Goal: Transaction & Acquisition: Purchase product/service

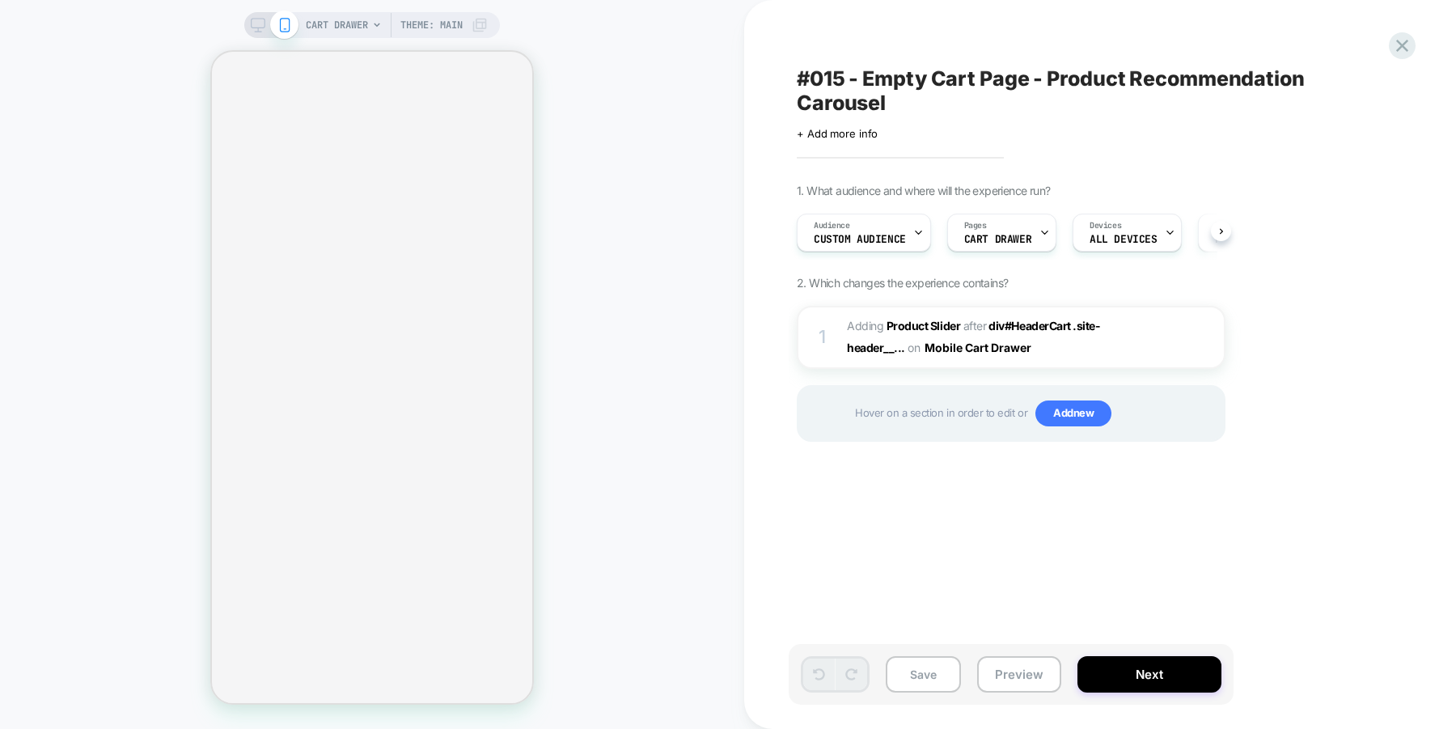
scroll to position [0, 1]
select select "**********"
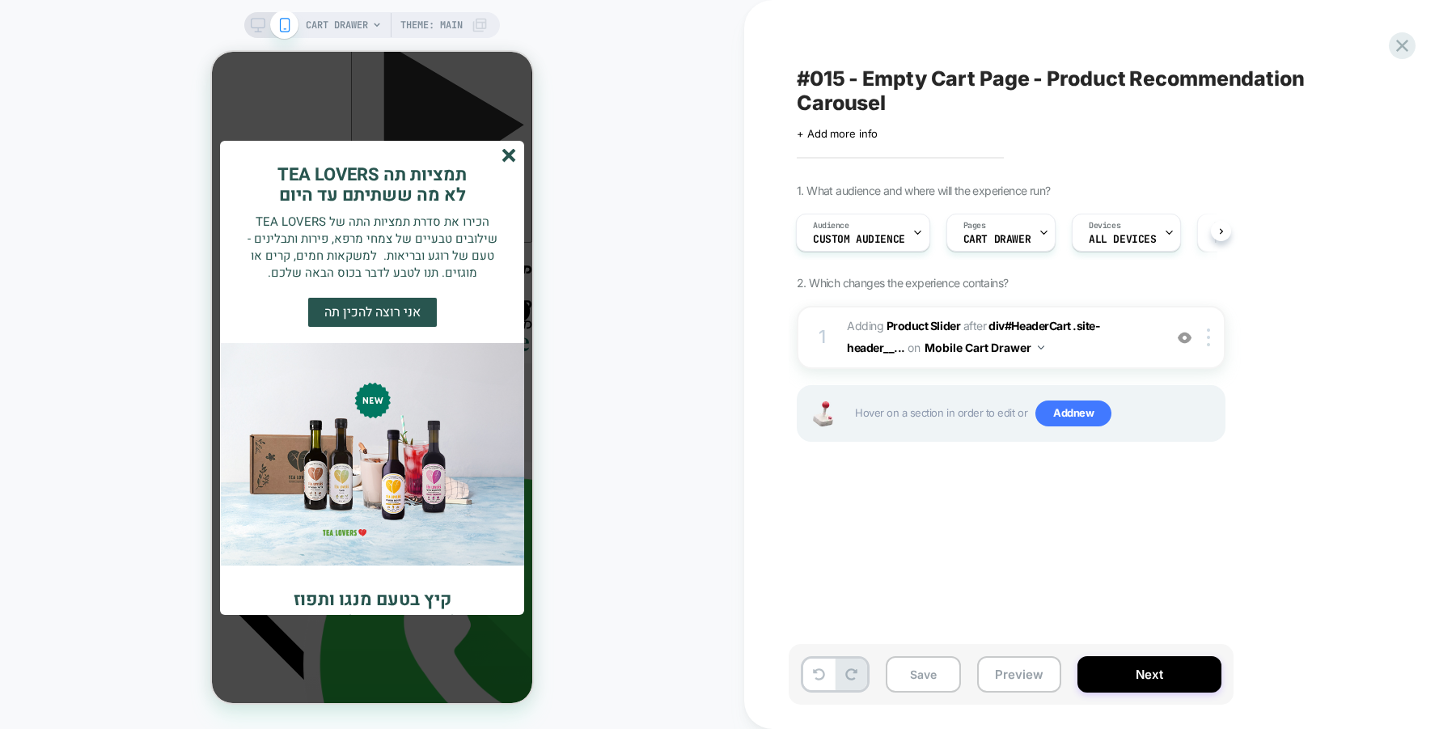
scroll to position [289, 0]
click at [511, 160] on icon "סגור" at bounding box center [509, 156] width 14 height 14
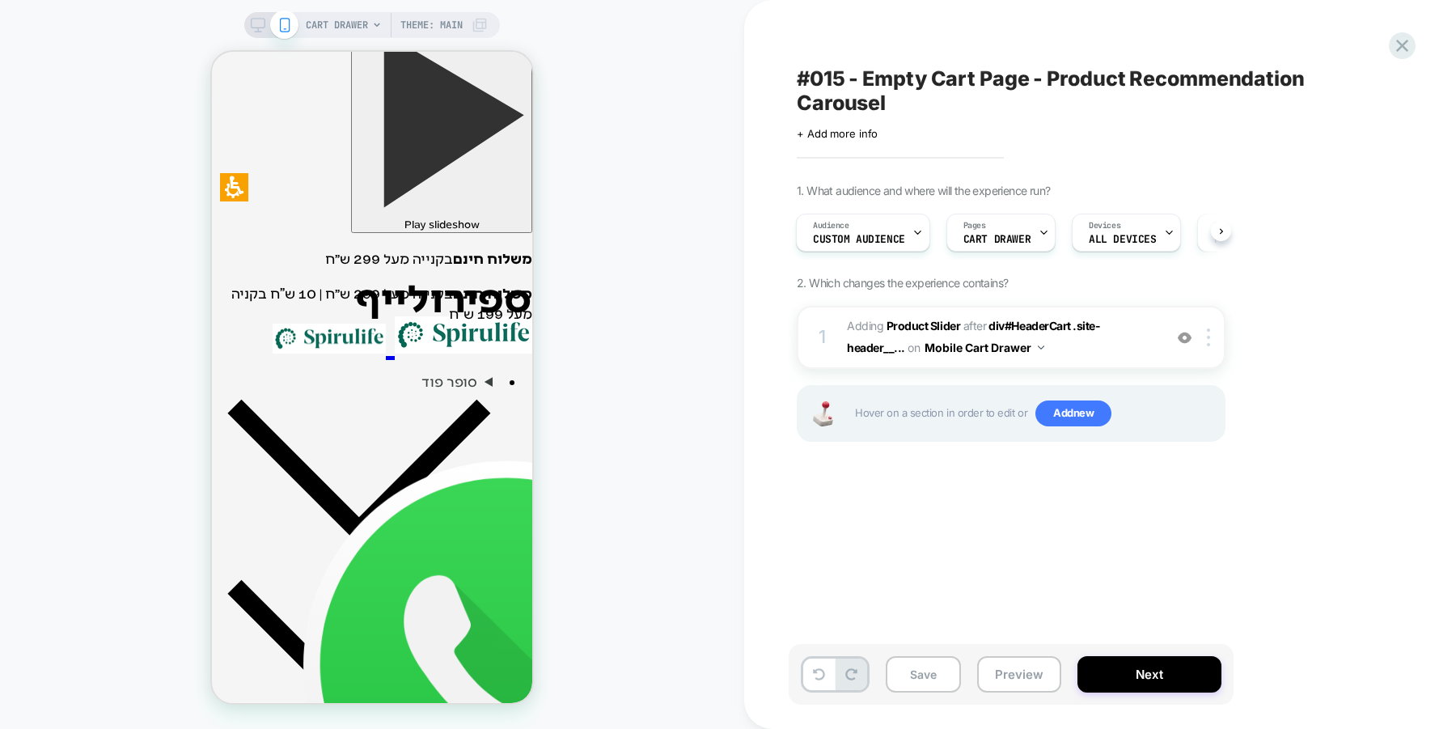
scroll to position [159, 0]
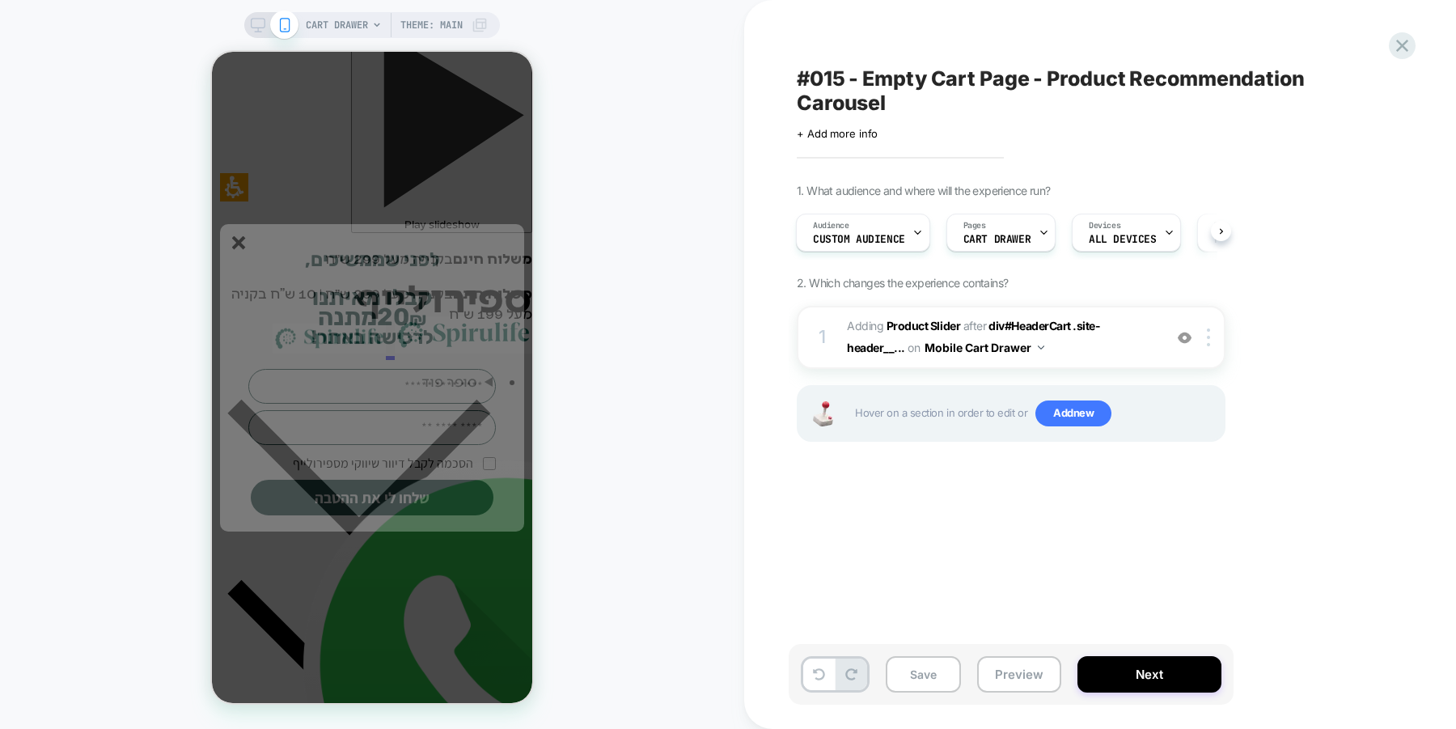
click at [243, 237] on line "סגור" at bounding box center [238, 242] width 11 height 11
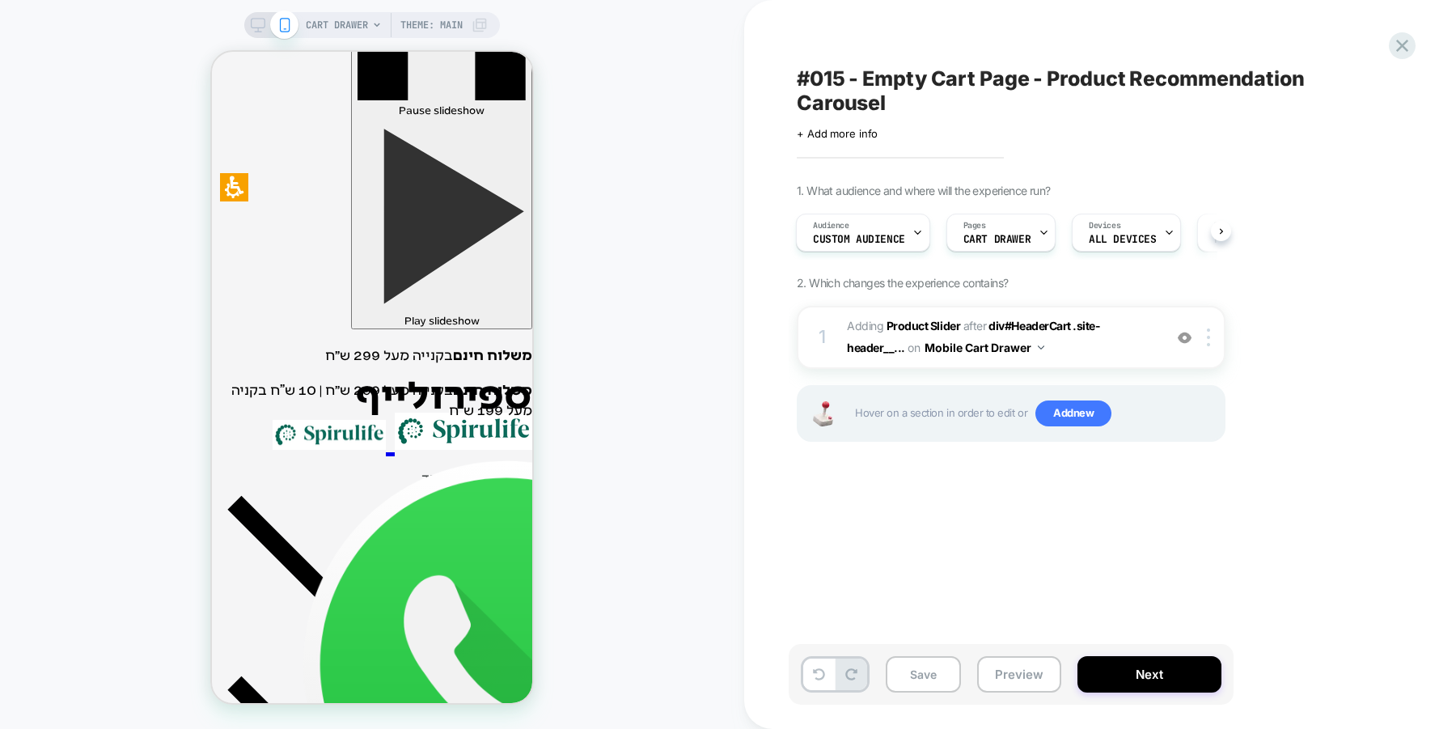
scroll to position [193, 0]
click at [931, 328] on b "Product Slider" at bounding box center [923, 326] width 74 height 14
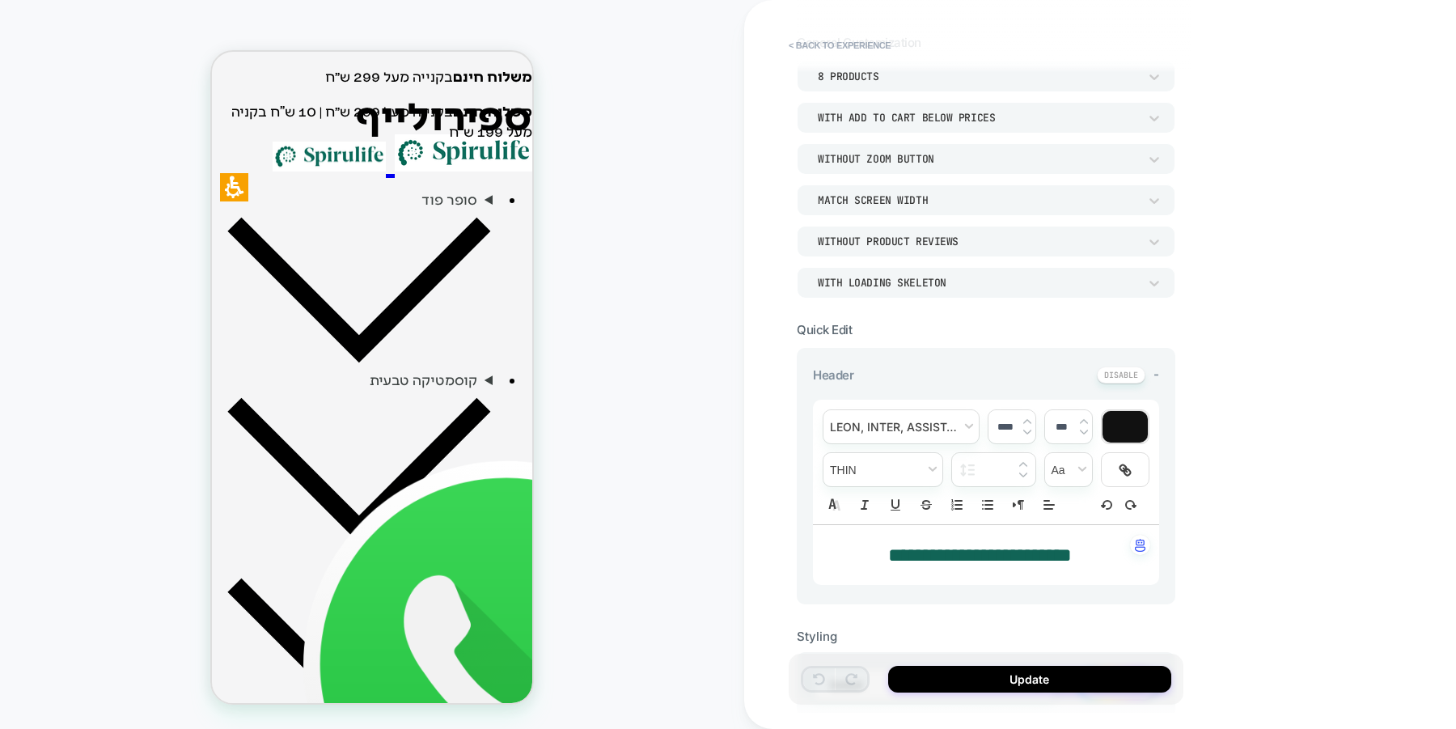
scroll to position [0, 0]
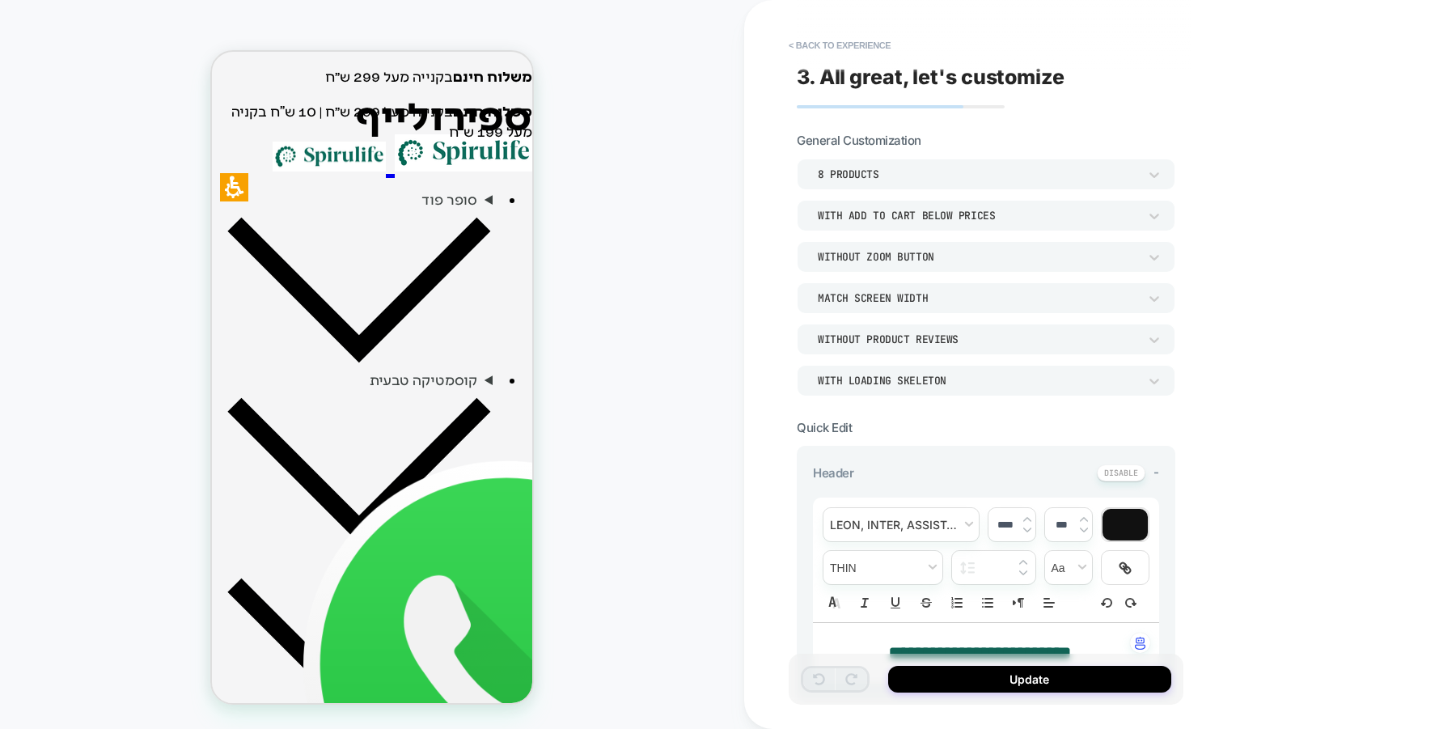
click at [874, 40] on button "< Back to experience" at bounding box center [840, 45] width 118 height 26
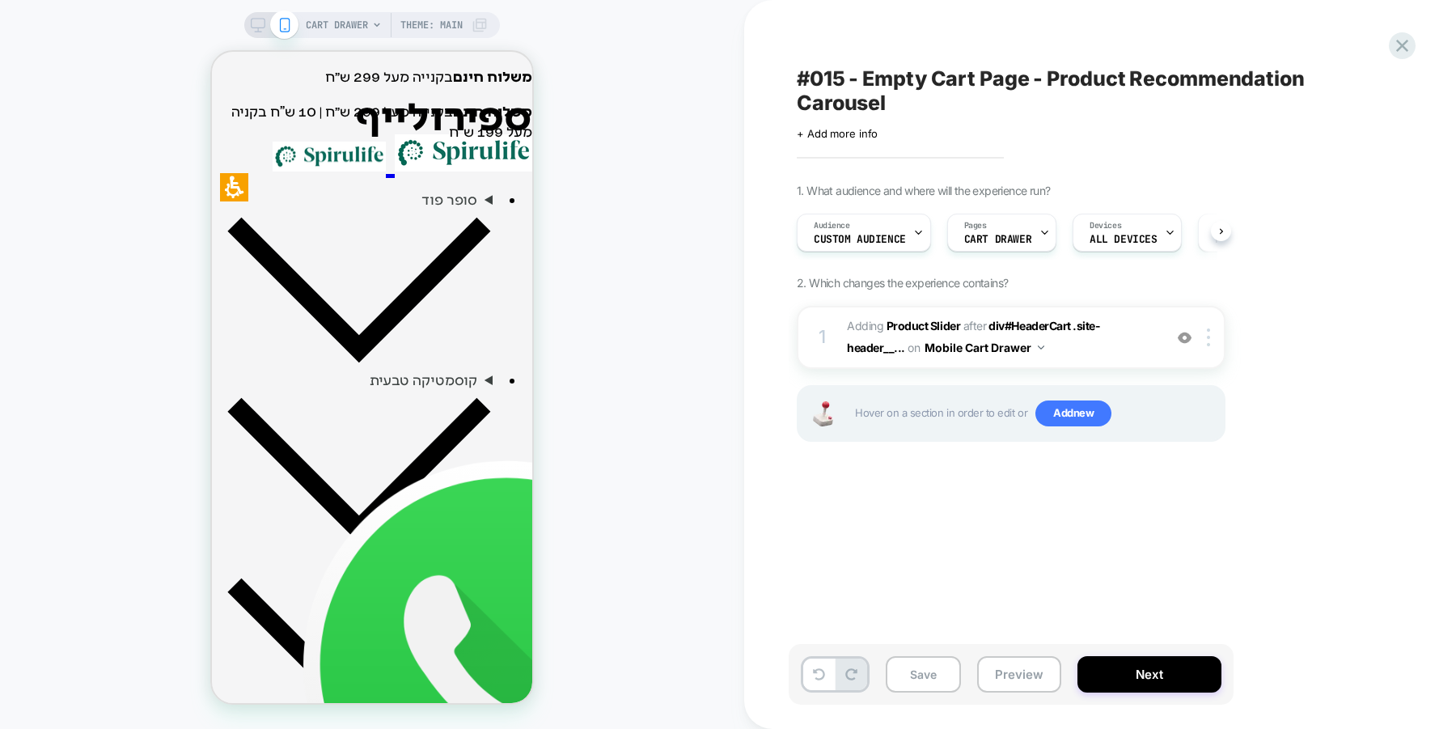
scroll to position [0, 1]
click at [1187, 336] on img at bounding box center [1185, 338] width 14 height 14
click at [1184, 332] on img at bounding box center [1185, 338] width 14 height 14
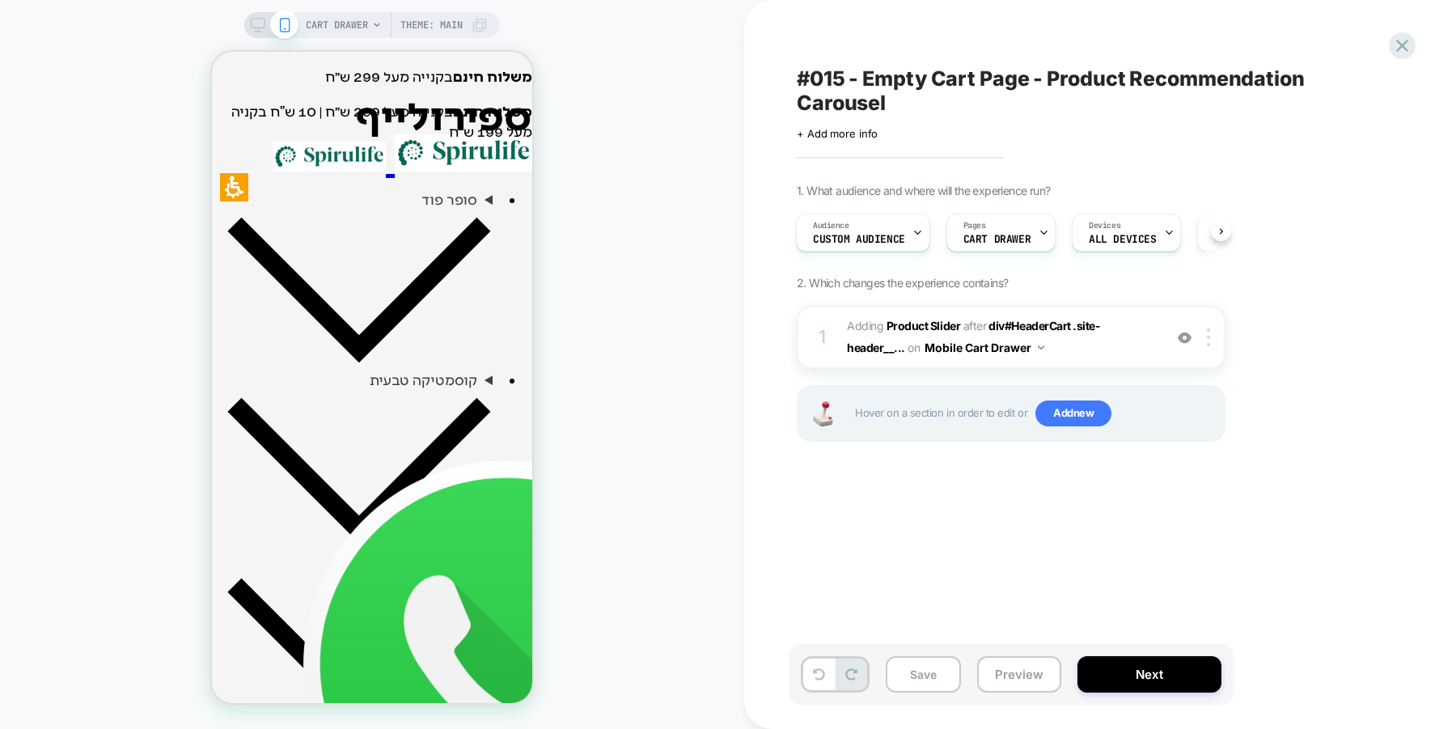
click at [943, 330] on b "Product Slider" at bounding box center [923, 326] width 74 height 14
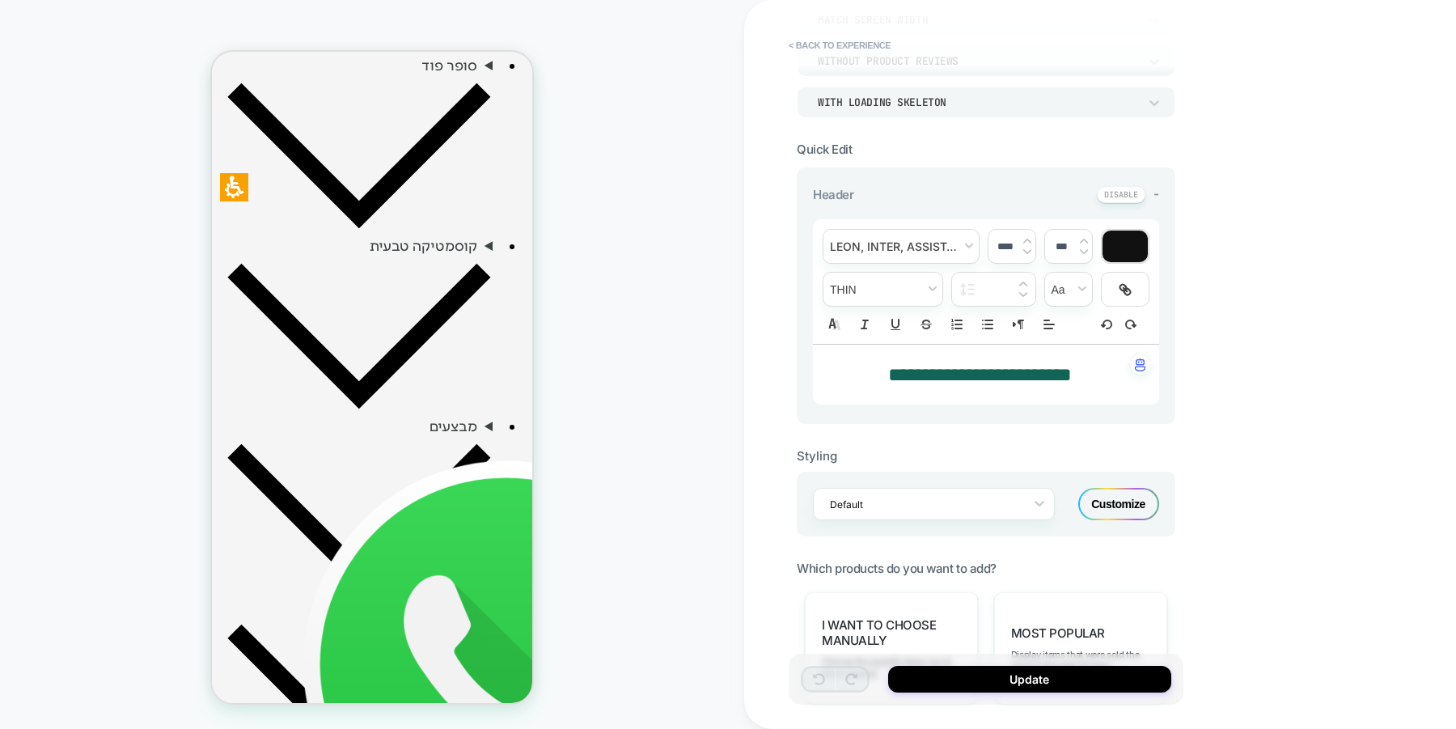
click at [1123, 503] on div "Customize" at bounding box center [1118, 504] width 81 height 32
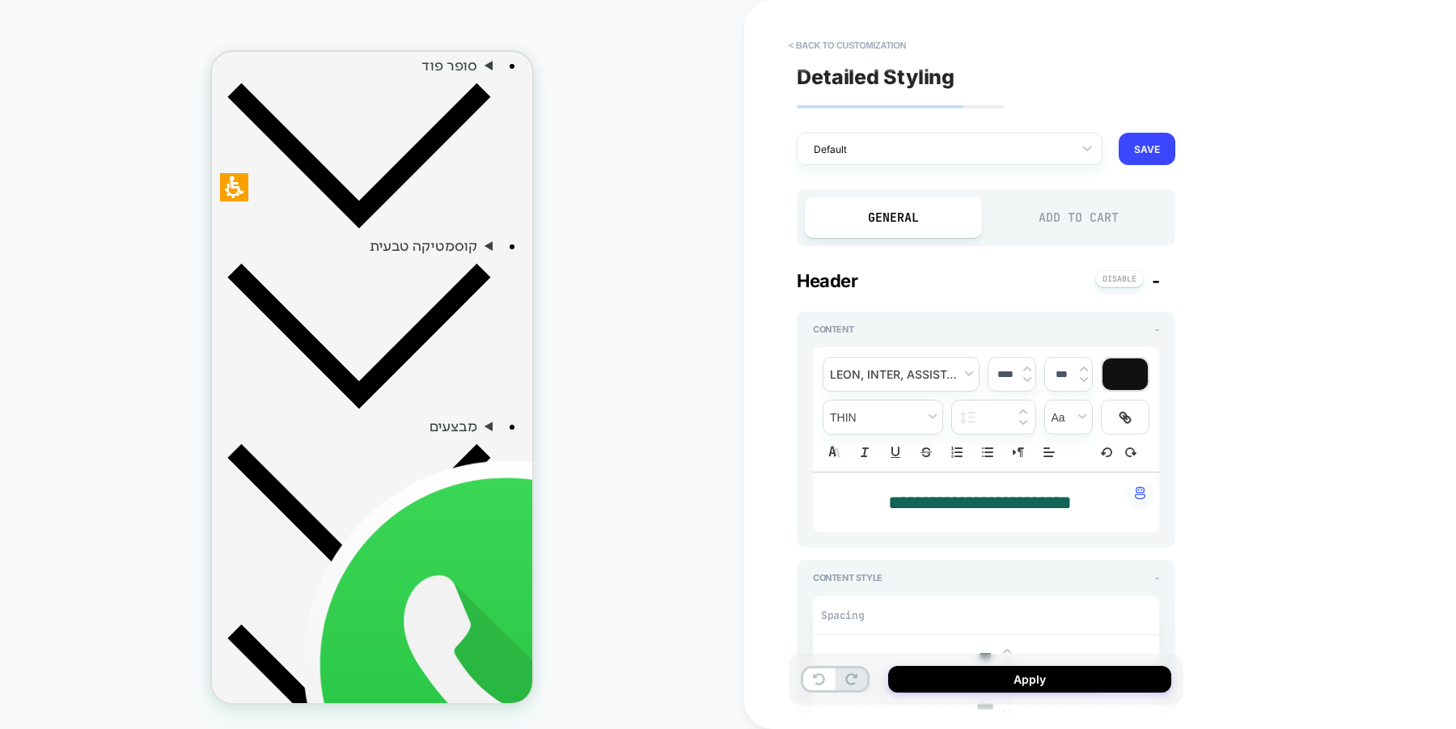
click at [1100, 219] on div "Add to Cart" at bounding box center [1078, 217] width 177 height 40
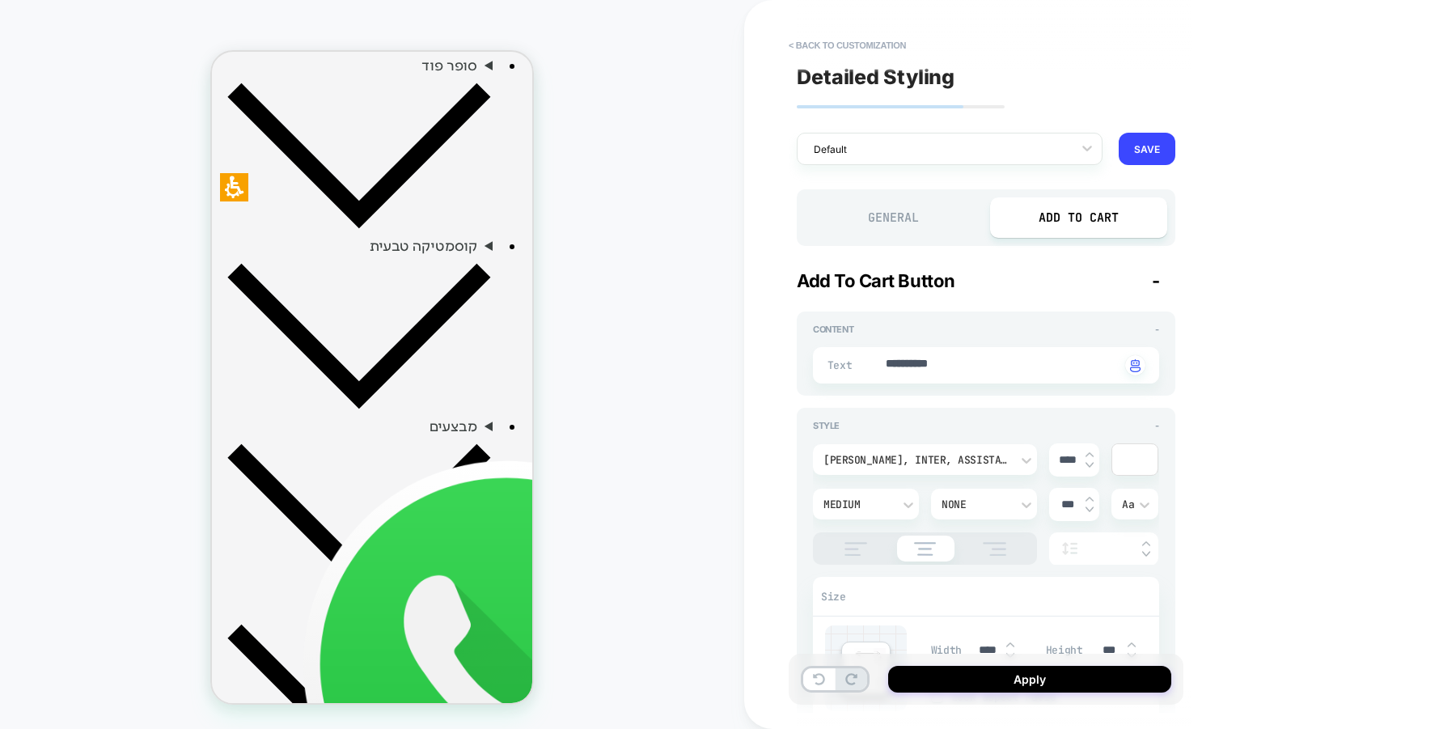
type textarea "*"
